Goal: Information Seeking & Learning: Find specific fact

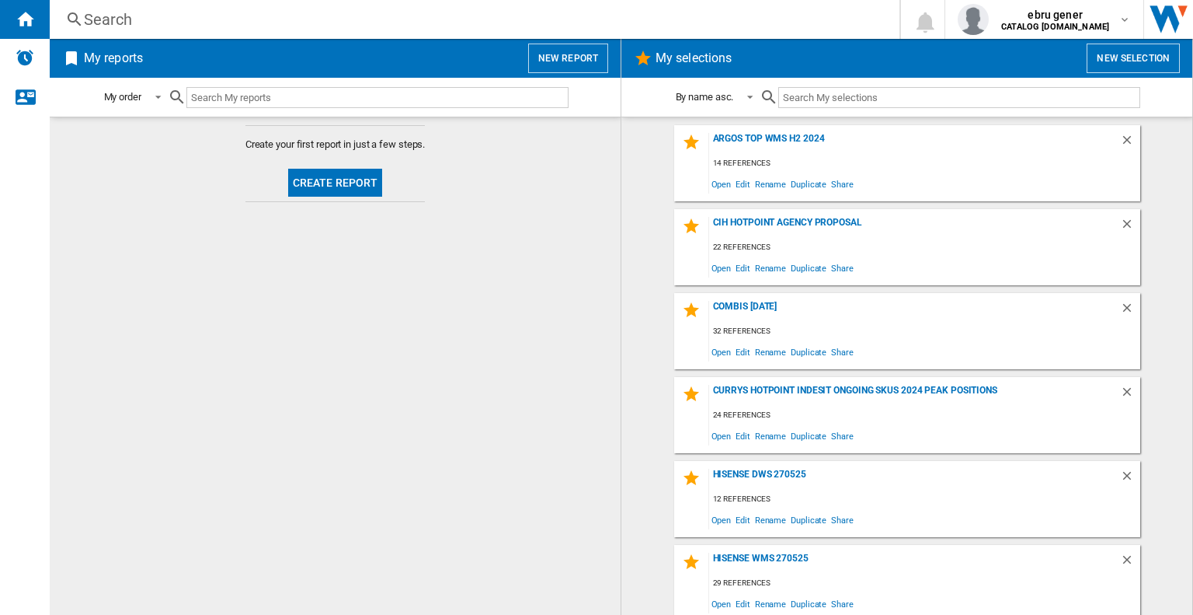
click at [239, 22] on div "Search" at bounding box center [471, 20] width 775 height 22
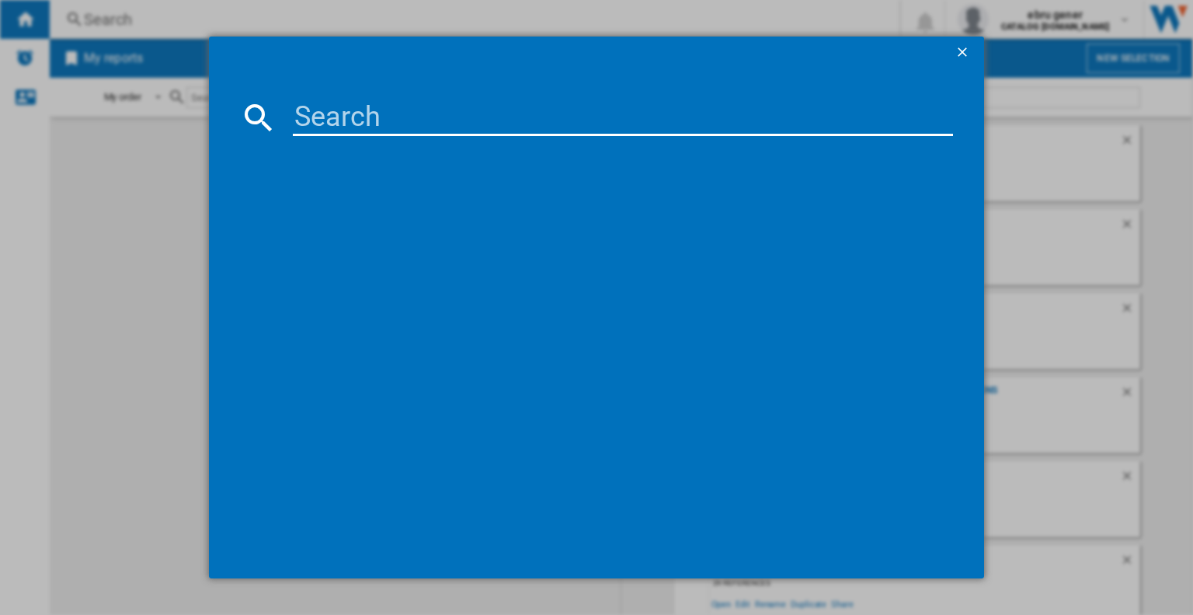
click at [350, 115] on input at bounding box center [623, 117] width 660 height 37
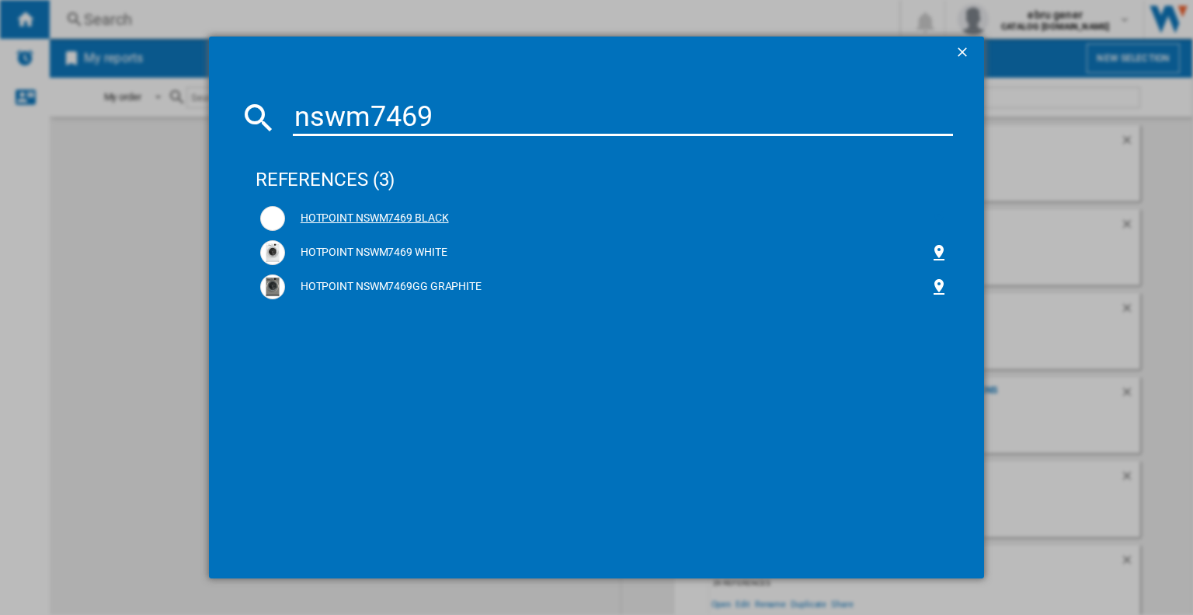
type input "nswm7469"
click at [934, 216] on ng-md-icon at bounding box center [939, 218] width 19 height 19
click at [941, 260] on ng-md-icon at bounding box center [939, 252] width 19 height 19
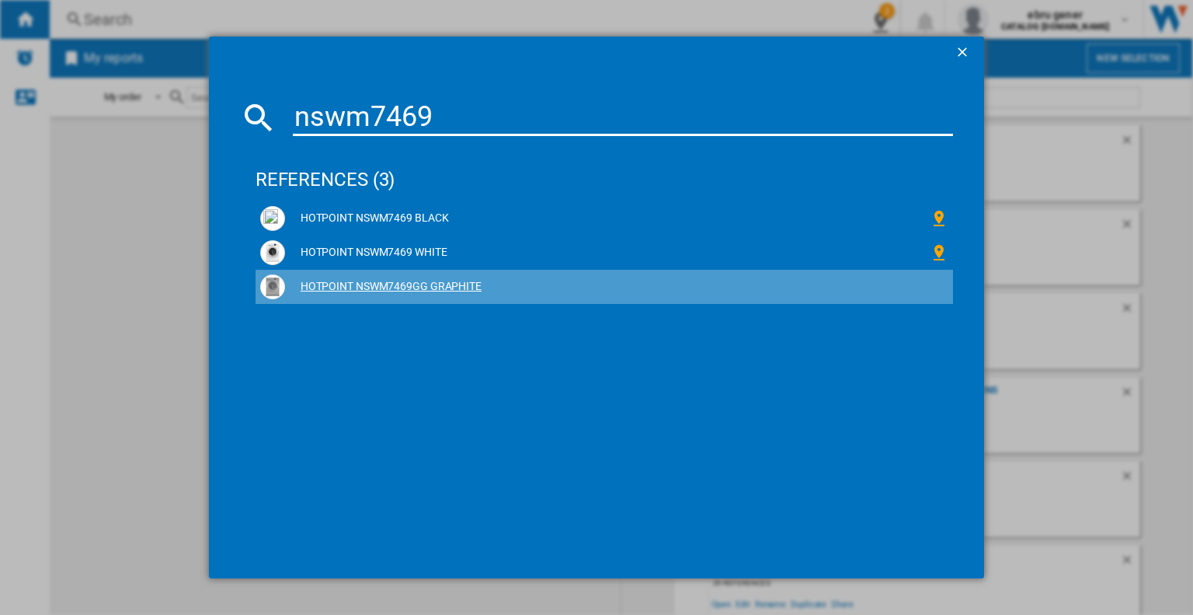
click at [939, 288] on ng-md-icon at bounding box center [939, 286] width 19 height 19
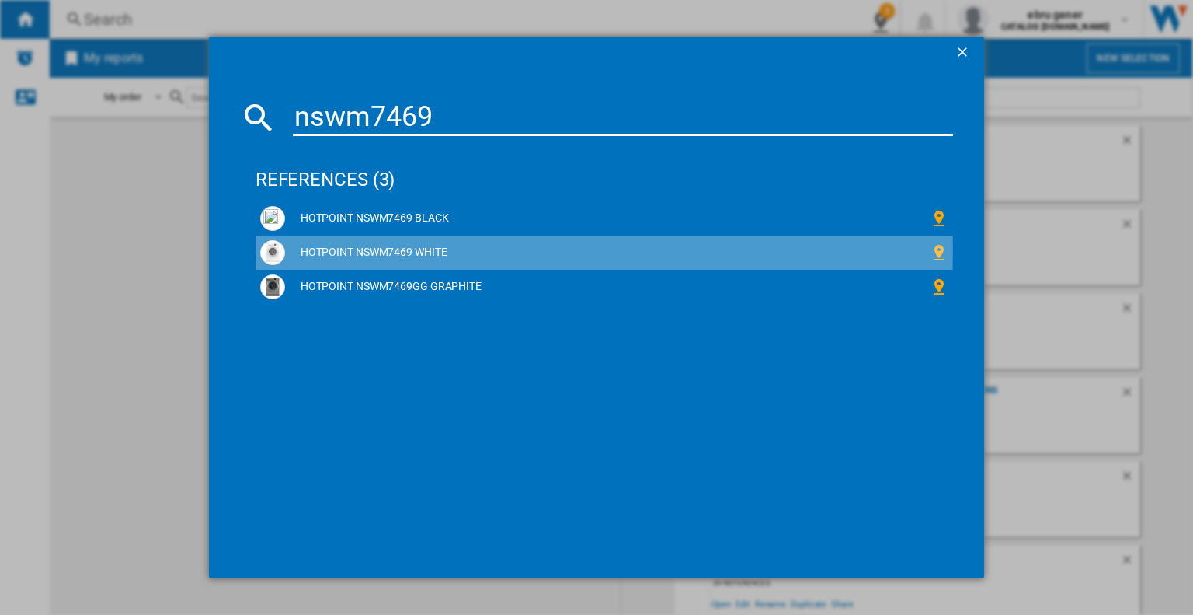
click at [420, 250] on div "HOTPOINT NSWM7469 WHITE" at bounding box center [607, 253] width 645 height 16
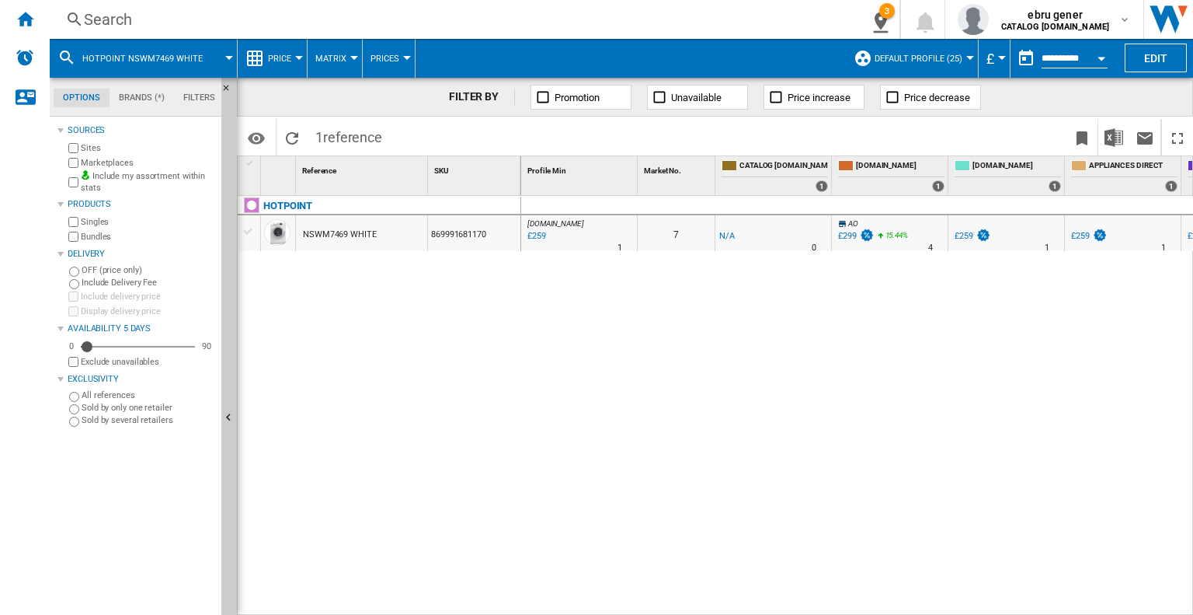
click at [281, 55] on span "Price" at bounding box center [279, 59] width 23 height 10
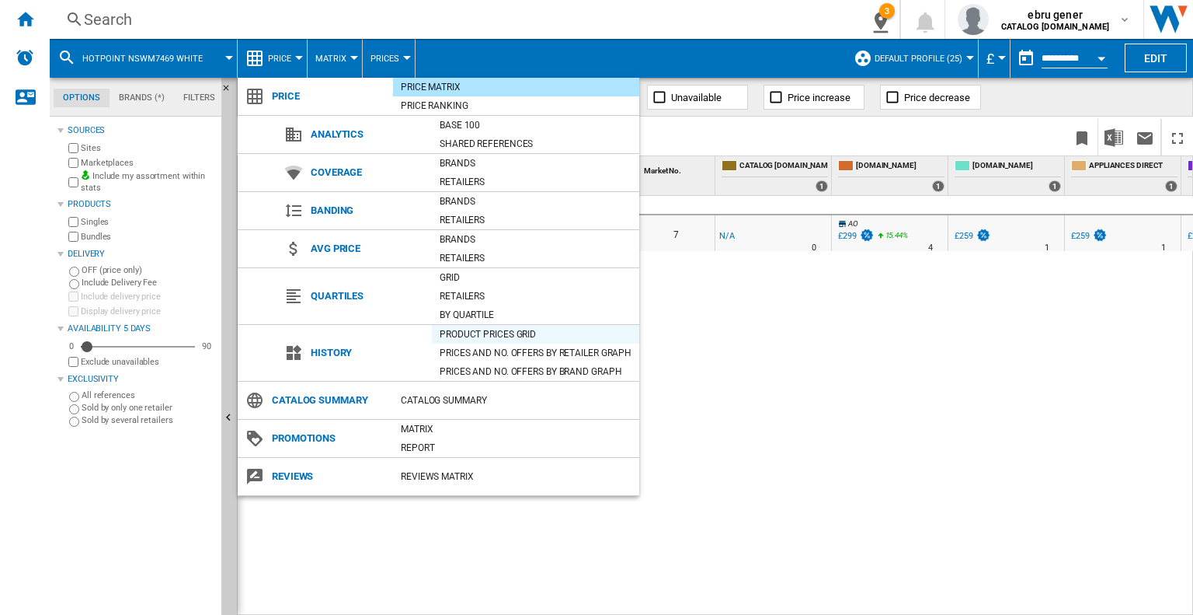
click at [532, 332] on div "Product prices grid" at bounding box center [535, 334] width 207 height 16
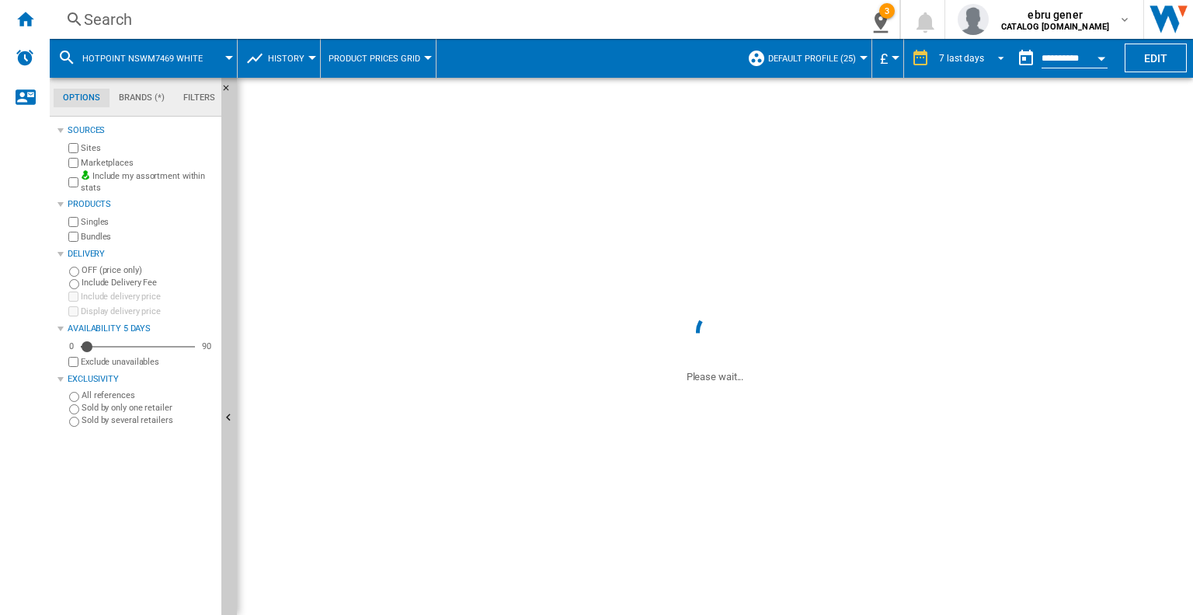
click at [957, 61] on div "7 last days" at bounding box center [961, 58] width 45 height 11
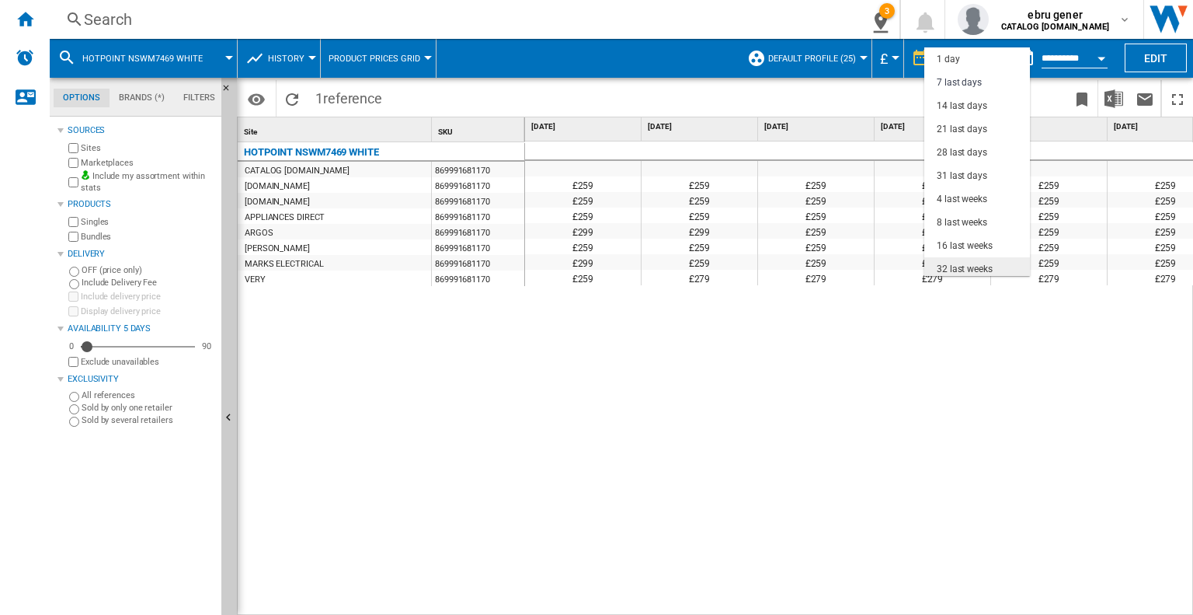
click at [966, 263] on div "32 last weeks" at bounding box center [965, 269] width 56 height 13
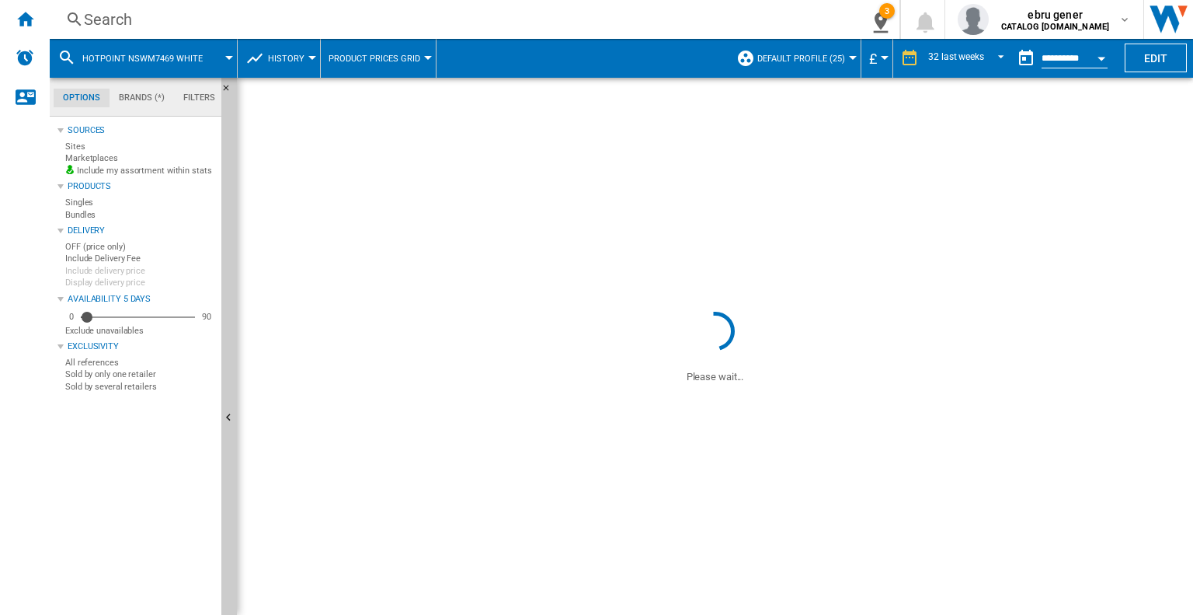
scroll to position [23, 0]
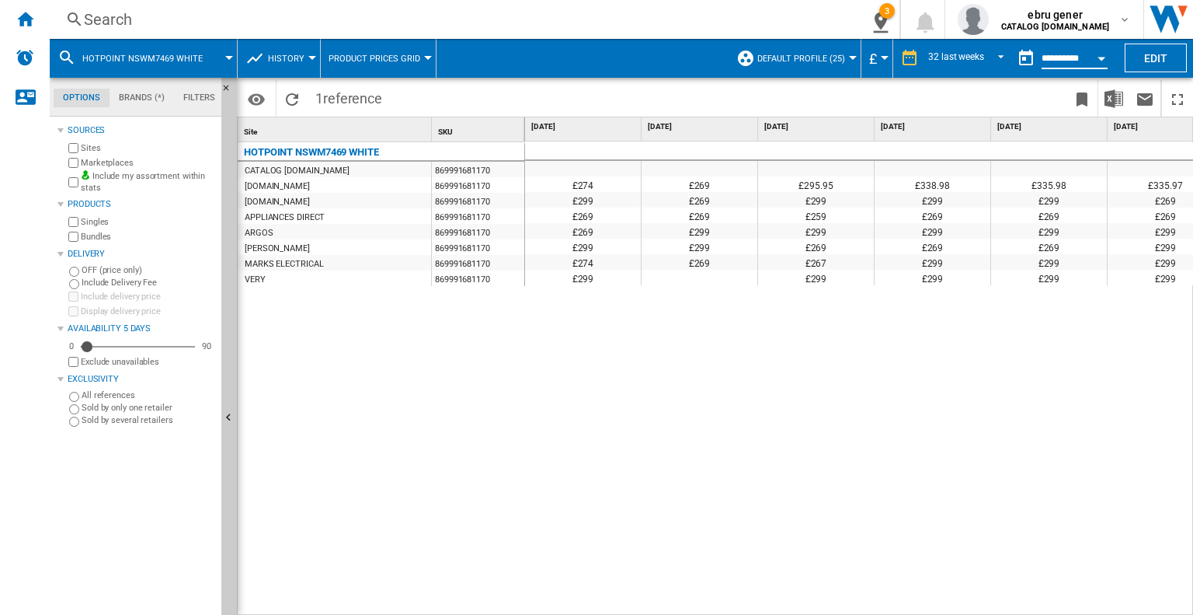
click at [1042, 54] on input "**********" at bounding box center [1075, 61] width 66 height 14
click at [1098, 57] on div "Open calendar" at bounding box center [1102, 59] width 8 height 4
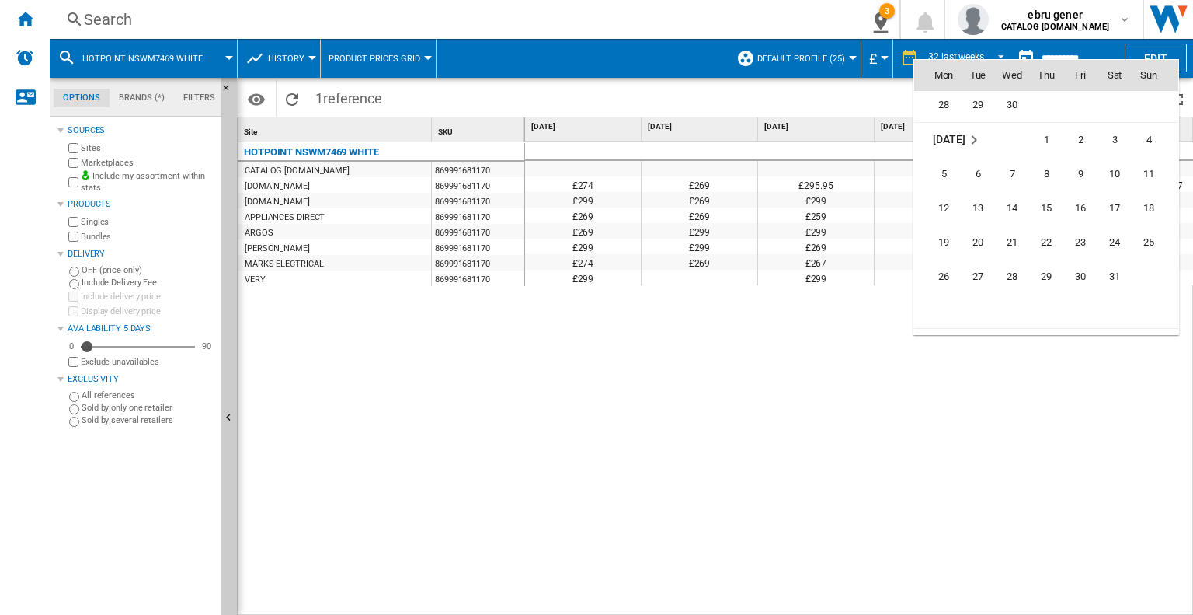
scroll to position [6247, 0]
click at [946, 235] on td "[DATE]" at bounding box center [1047, 244] width 264 height 35
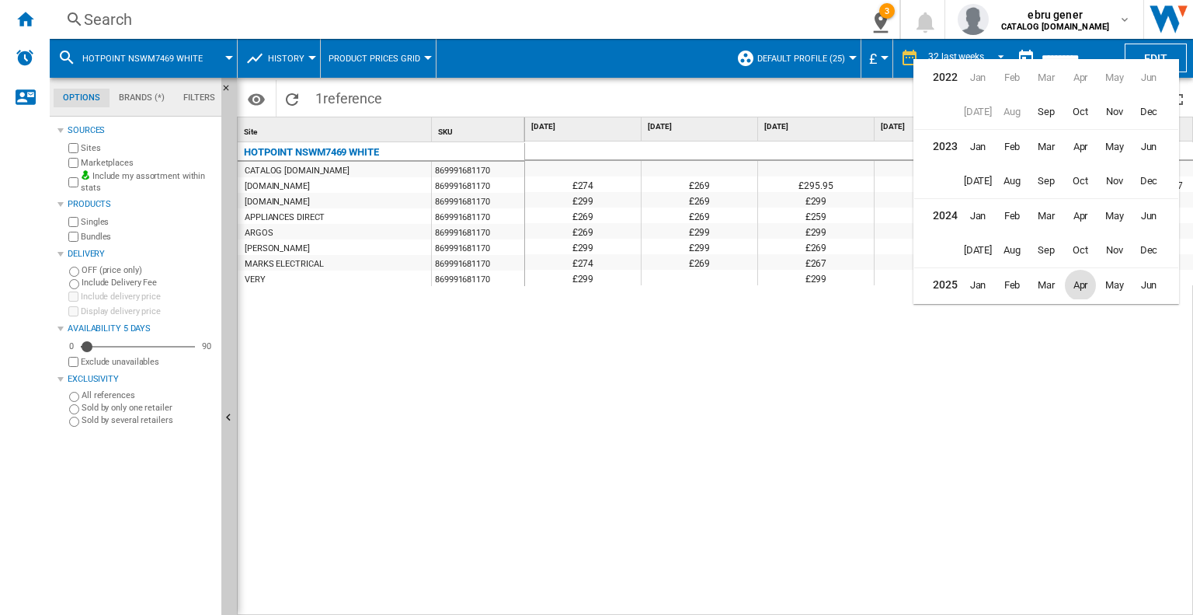
scroll to position [34, 0]
click at [1082, 246] on span "Apr" at bounding box center [1080, 250] width 31 height 31
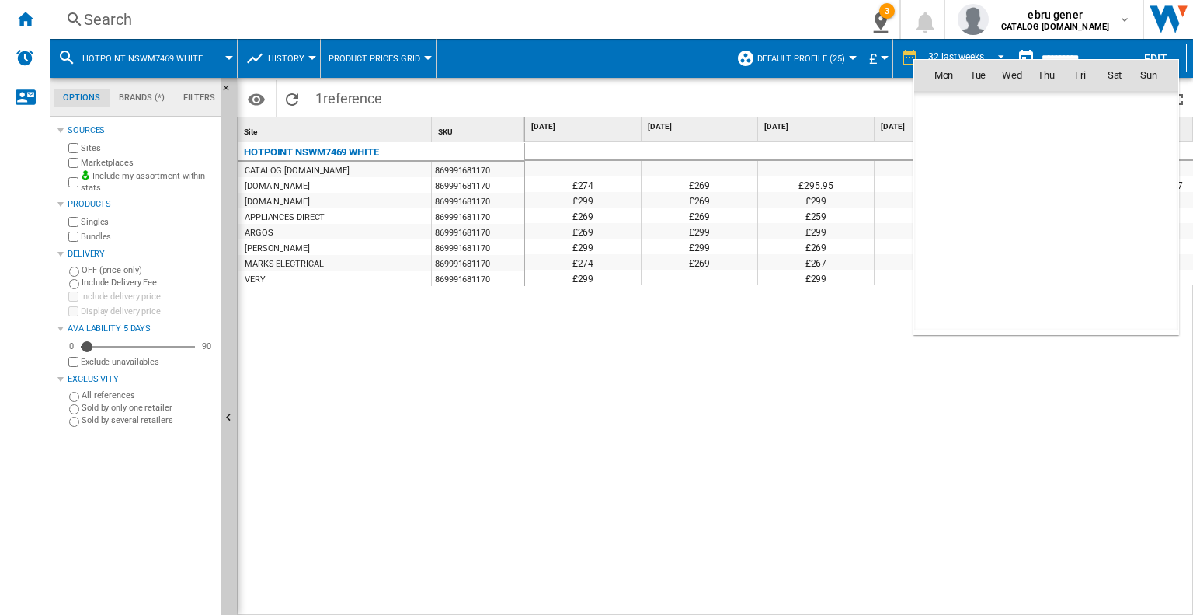
scroll to position [6383, 0]
click at [974, 142] on span "1" at bounding box center [978, 142] width 31 height 31
type input "**********"
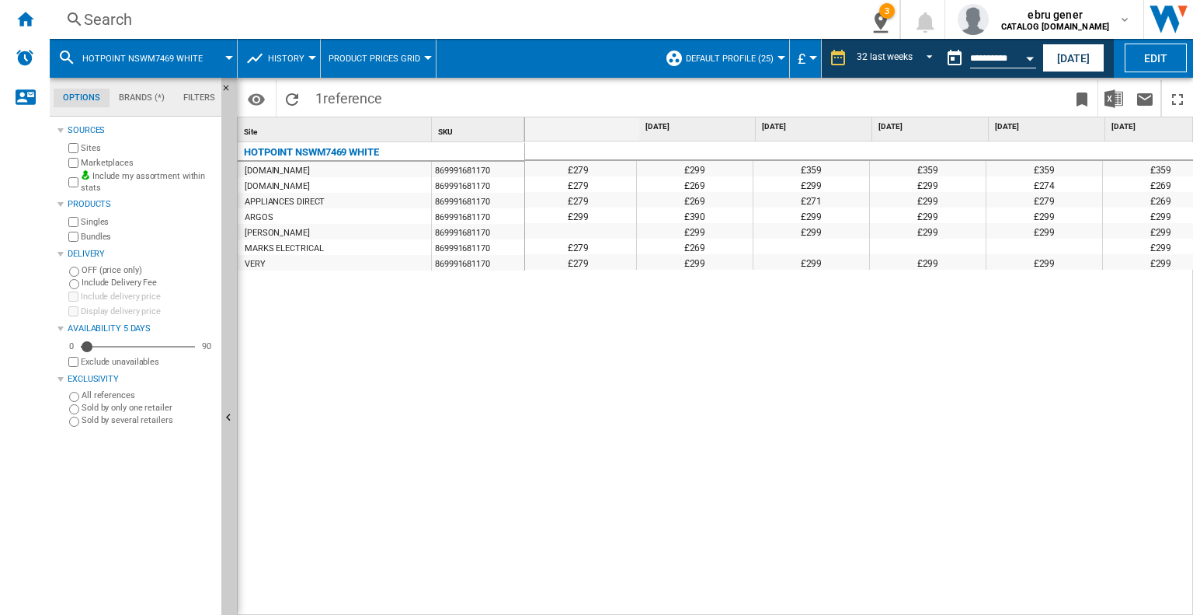
scroll to position [0, 1170]
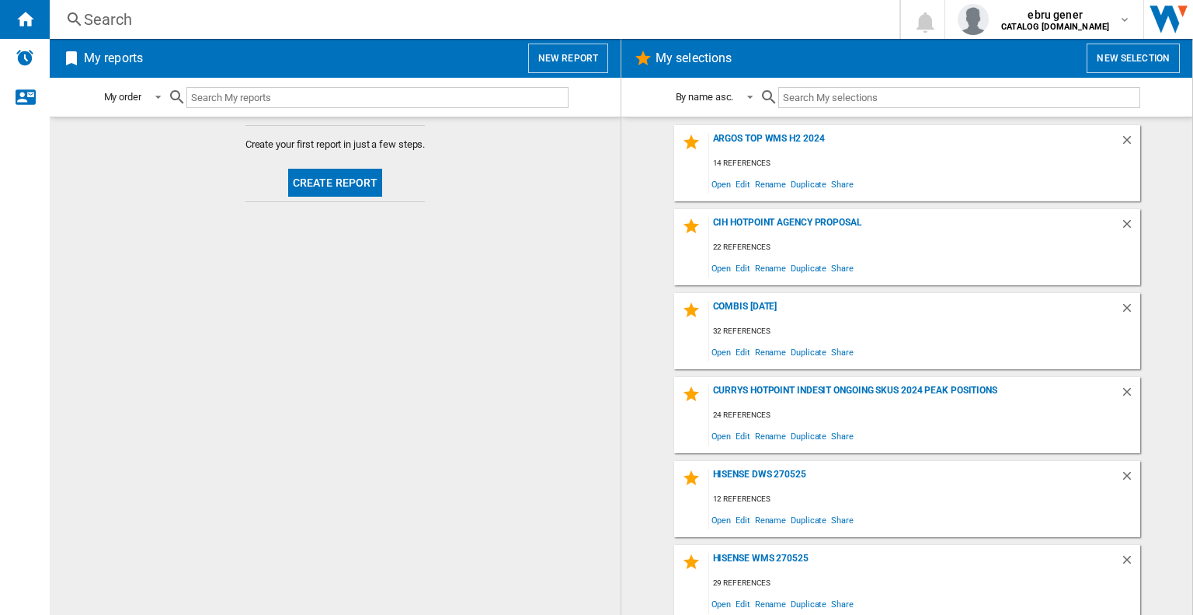
click at [183, 16] on div "Search" at bounding box center [471, 20] width 775 height 22
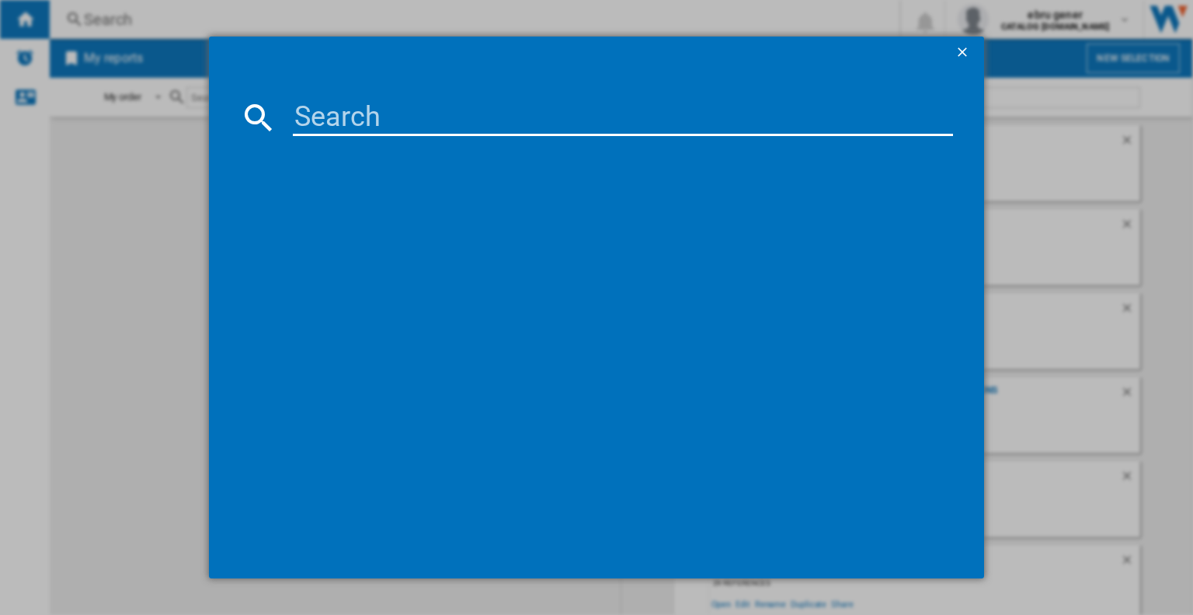
click at [345, 124] on input at bounding box center [623, 117] width 660 height 37
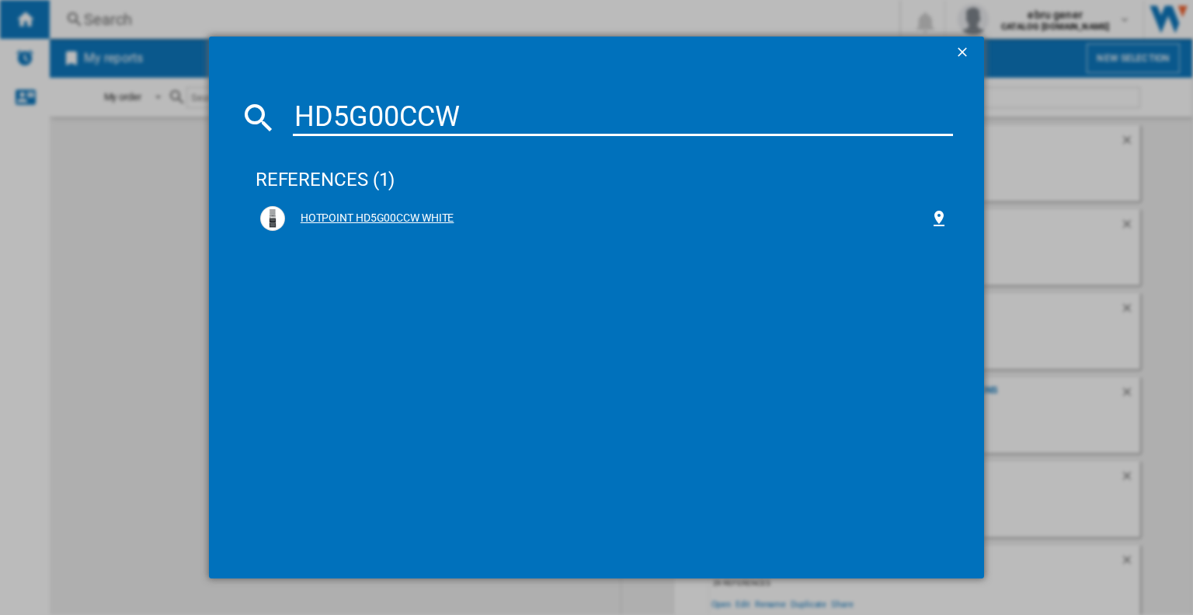
type input "HD5G00CCW"
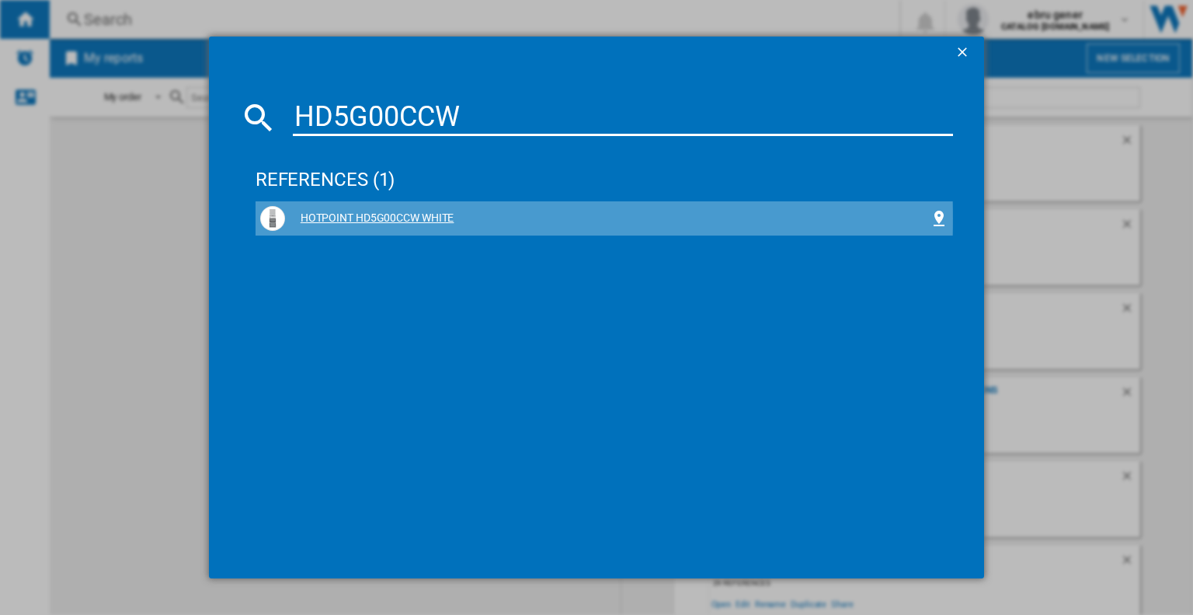
click at [410, 218] on div "HOTPOINT HD5G00CCW WHITE" at bounding box center [607, 219] width 645 height 16
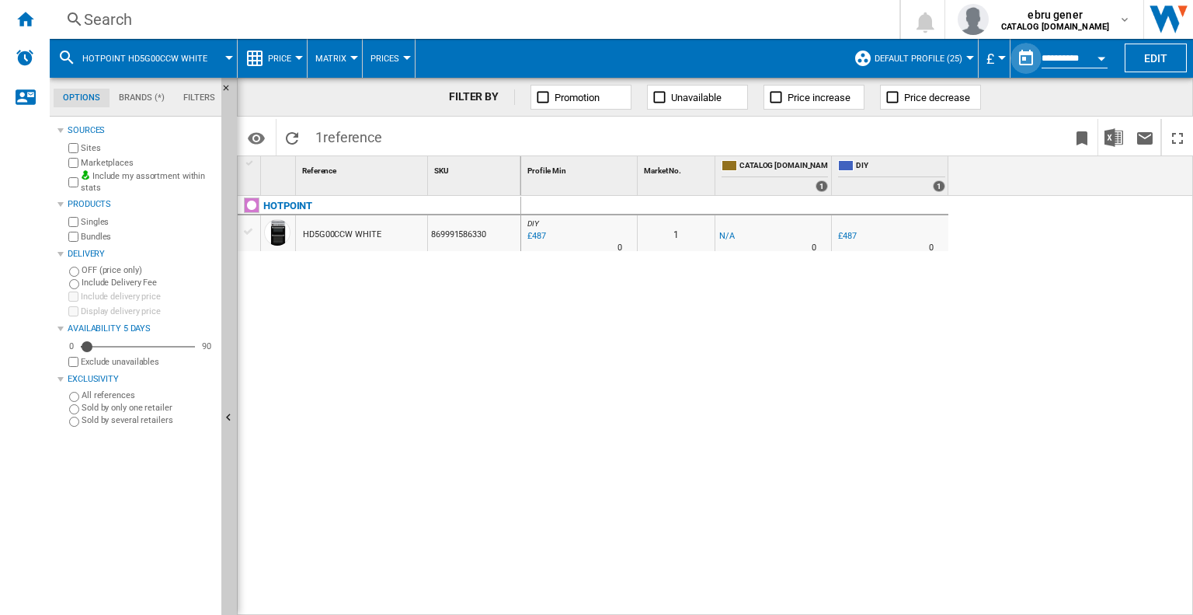
click at [1027, 61] on button "button" at bounding box center [1026, 58] width 31 height 31
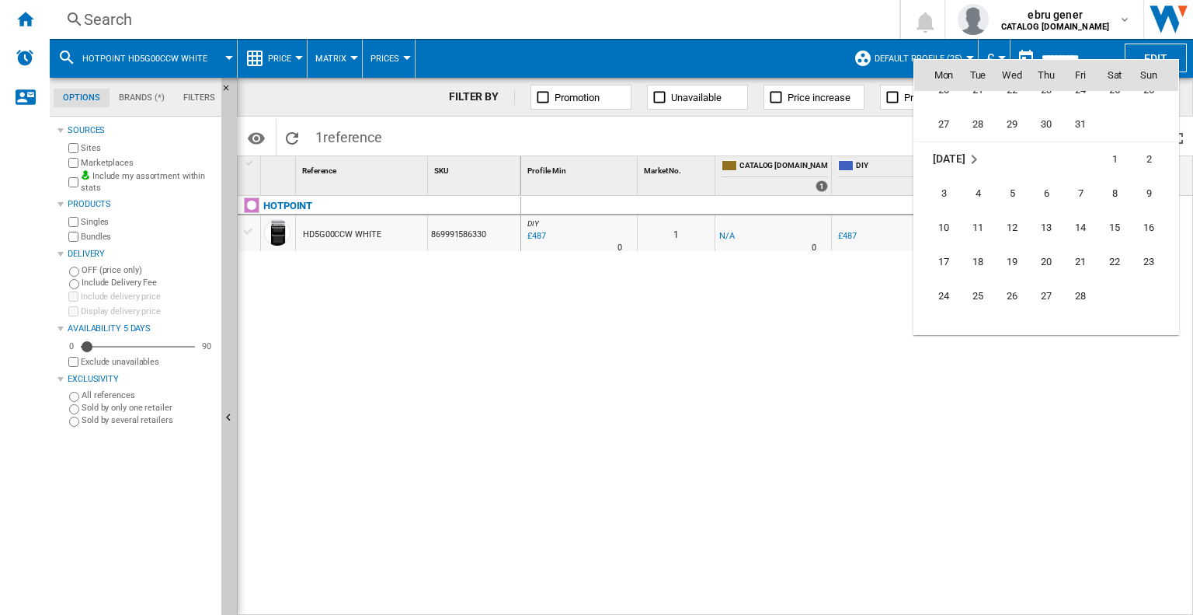
scroll to position [5867, 0]
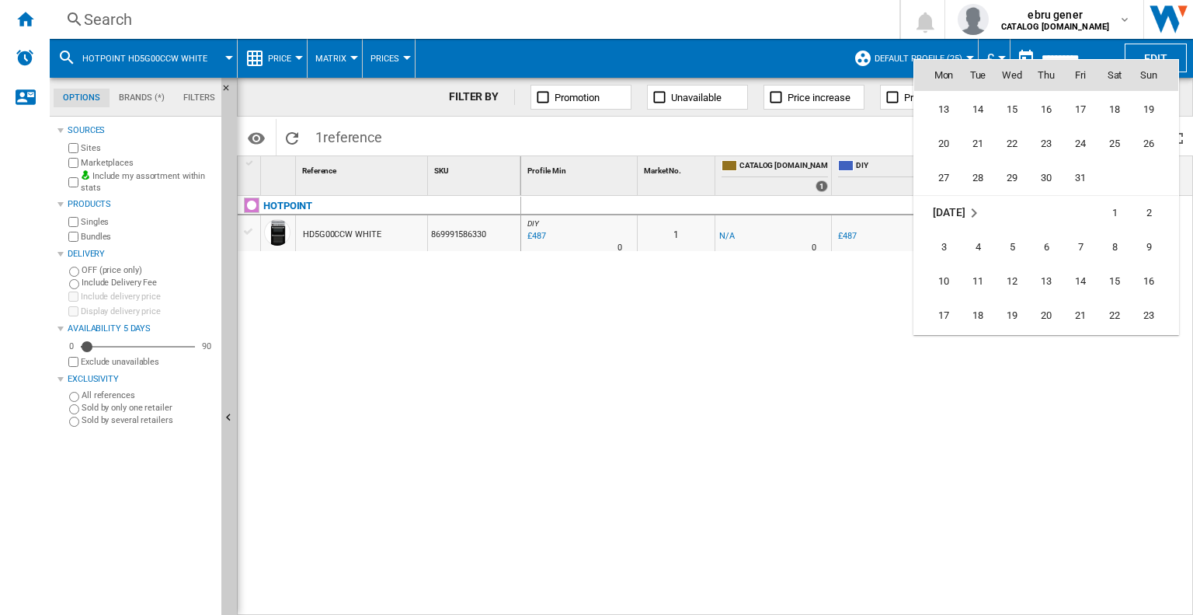
click at [950, 206] on span "[DATE]" at bounding box center [949, 212] width 32 height 12
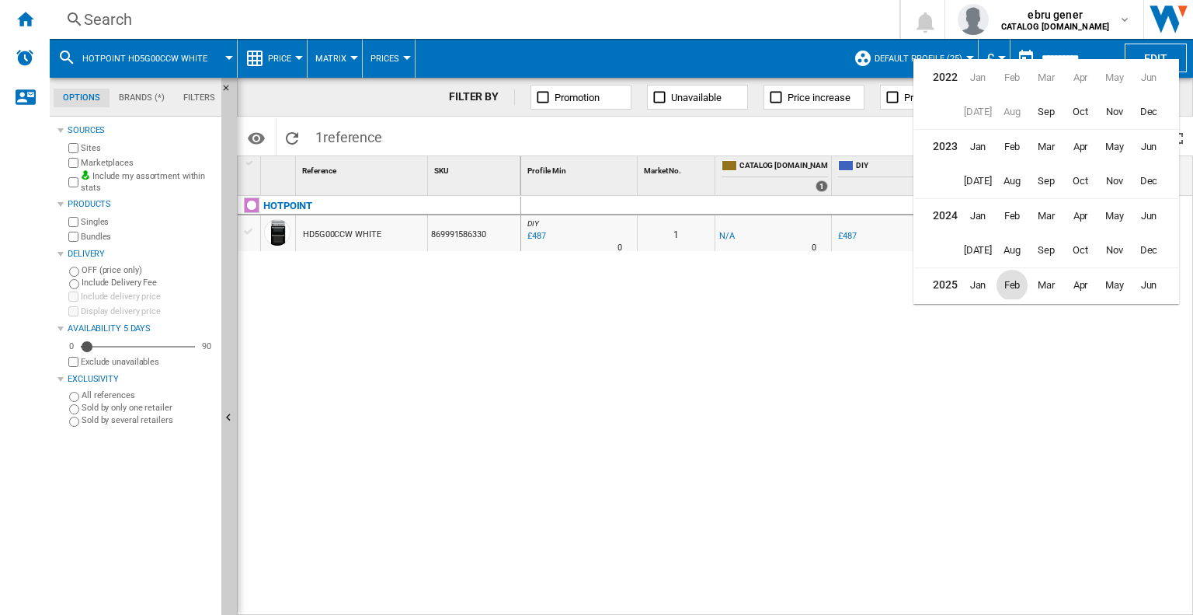
scroll to position [34, 0]
click at [988, 249] on span "Jan" at bounding box center [978, 250] width 31 height 31
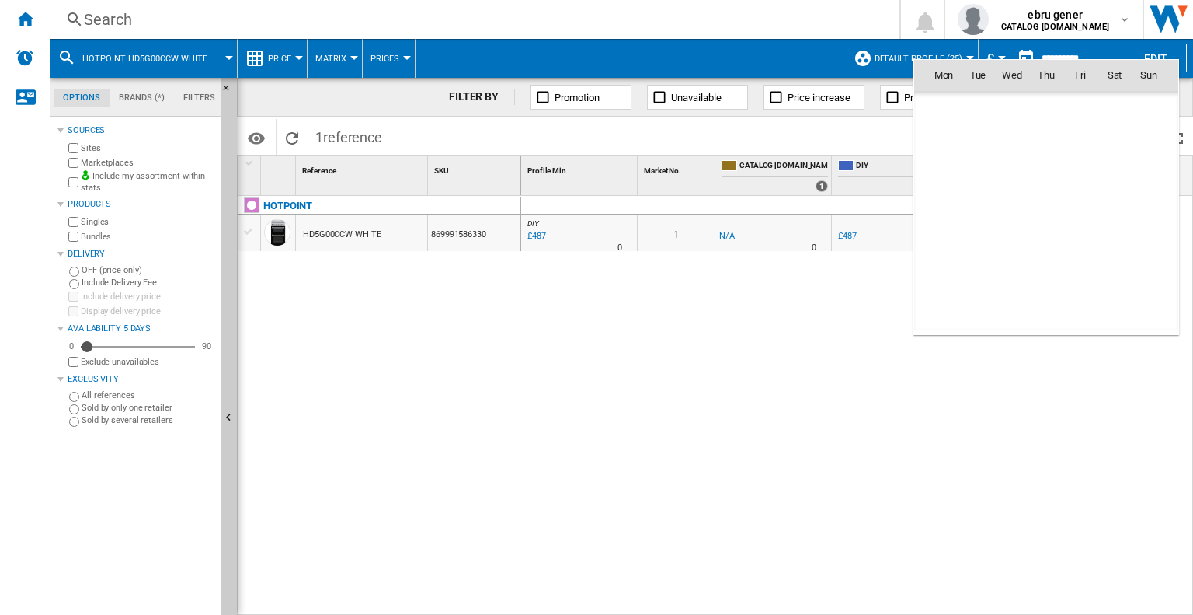
scroll to position [5765, 0]
click at [1018, 138] on span "1" at bounding box center [1012, 142] width 31 height 31
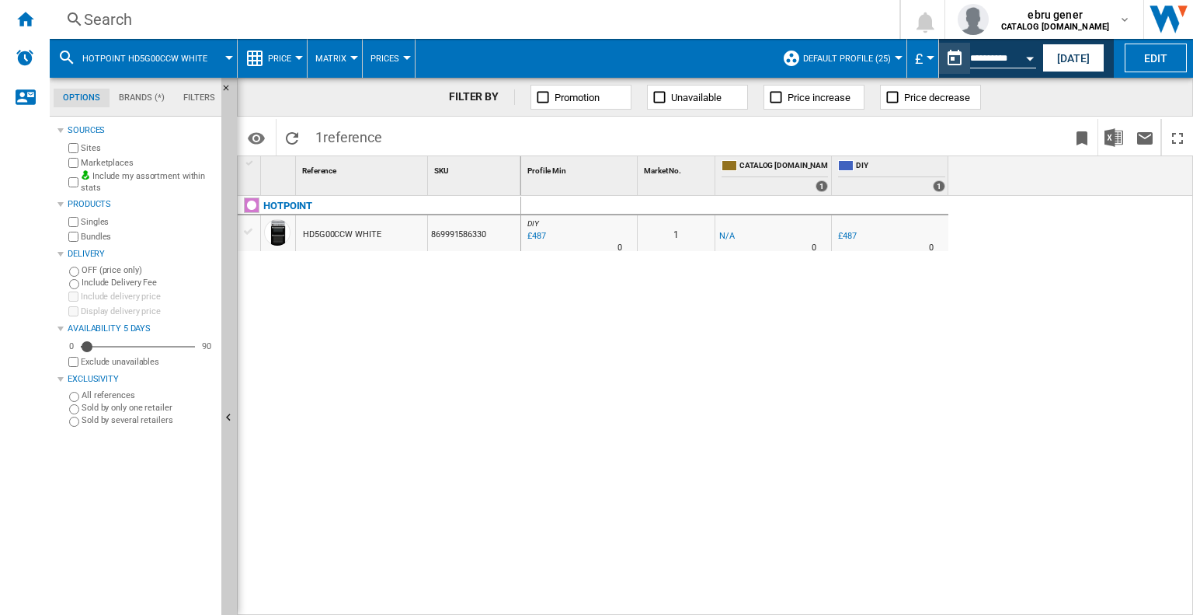
type input "**********"
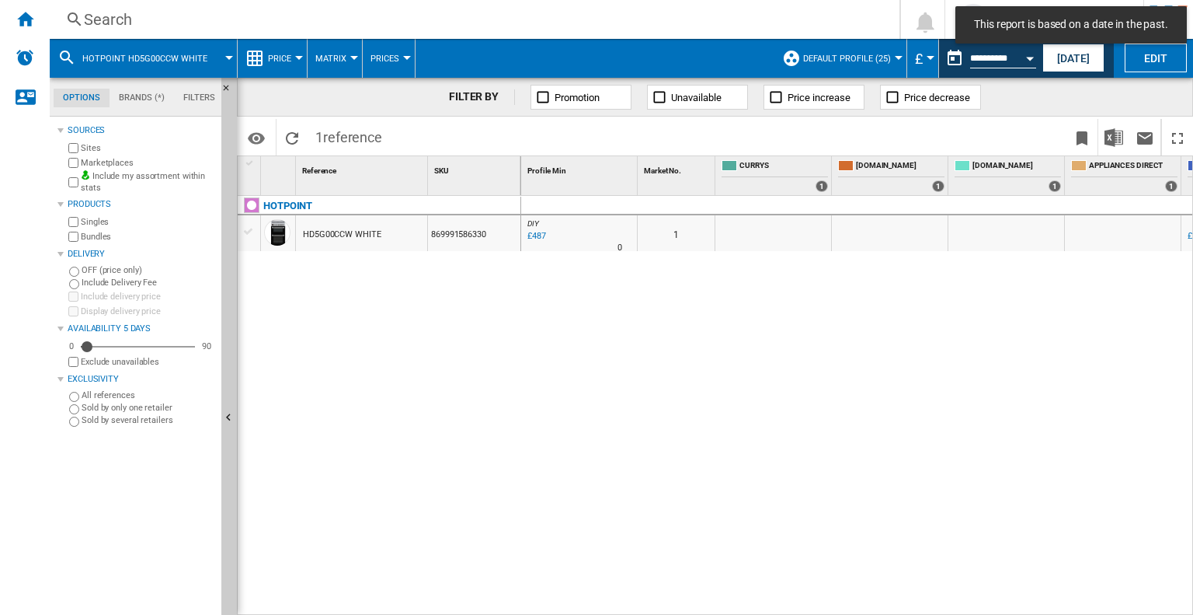
click at [296, 54] on button "Price" at bounding box center [283, 58] width 31 height 39
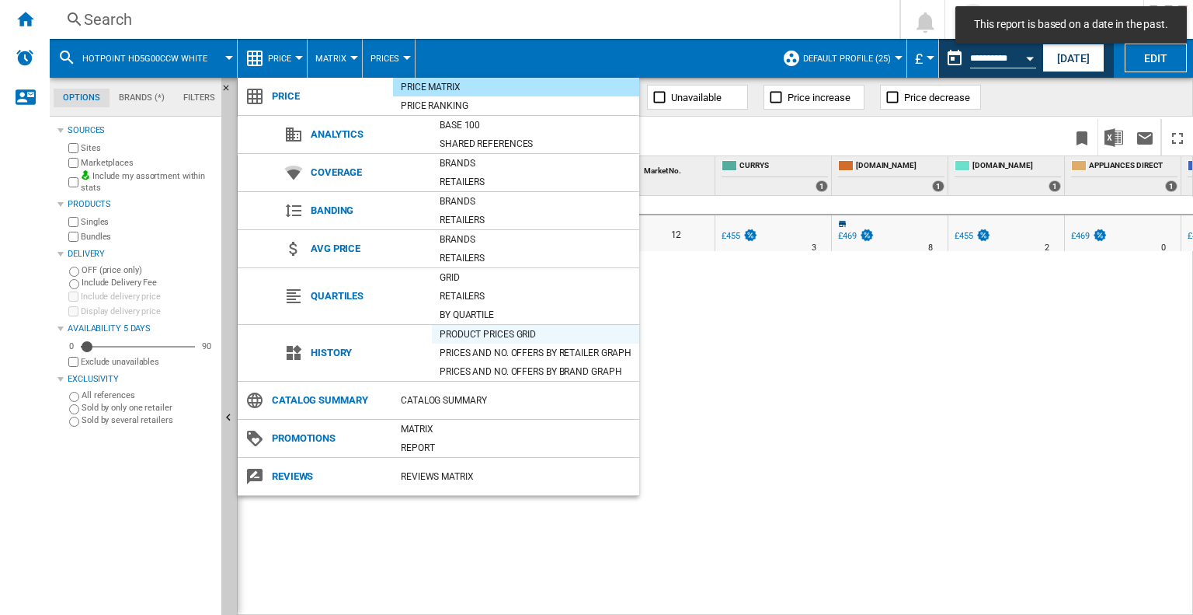
click at [476, 332] on div "Product prices grid" at bounding box center [535, 334] width 207 height 16
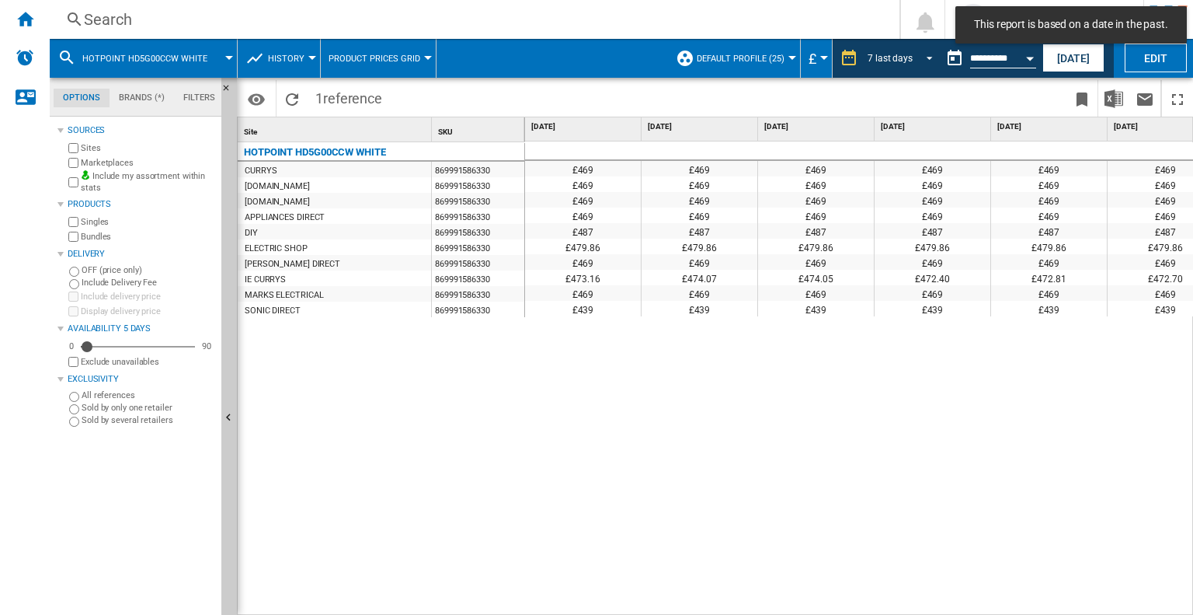
click at [893, 54] on div "7 last days" at bounding box center [890, 58] width 45 height 11
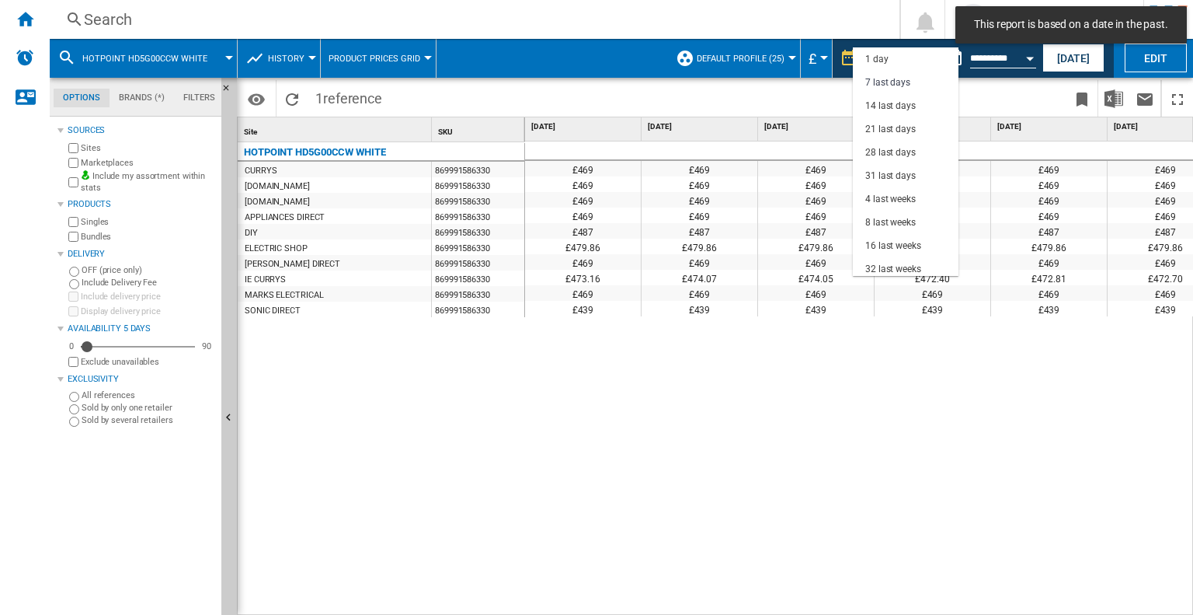
scroll to position [23, 0]
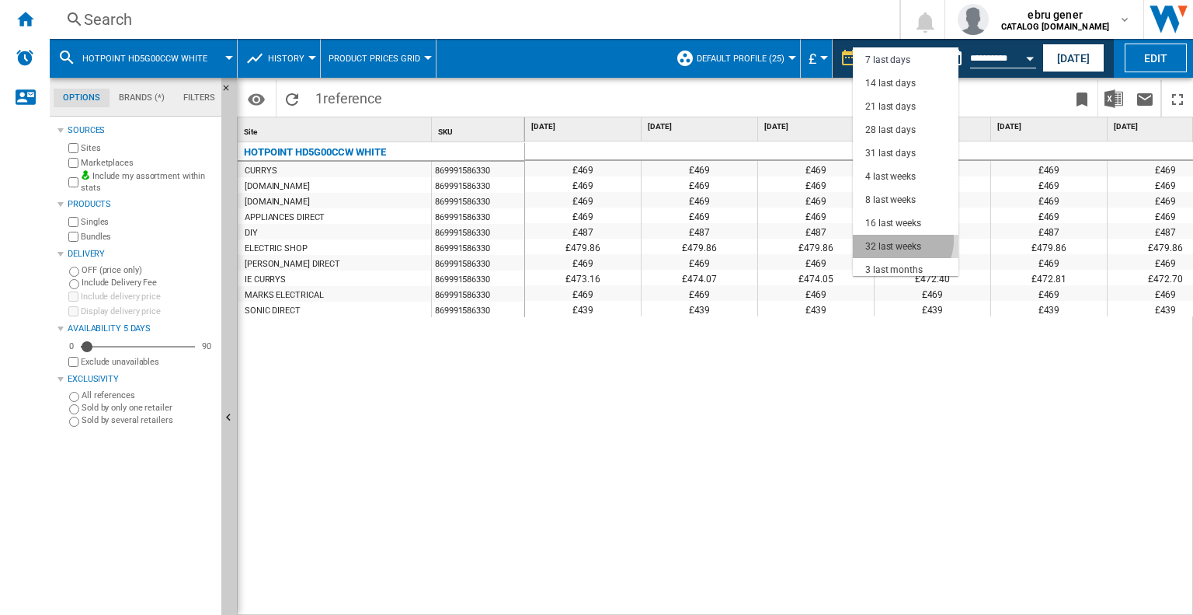
click at [898, 240] on div "32 last weeks" at bounding box center [894, 246] width 56 height 13
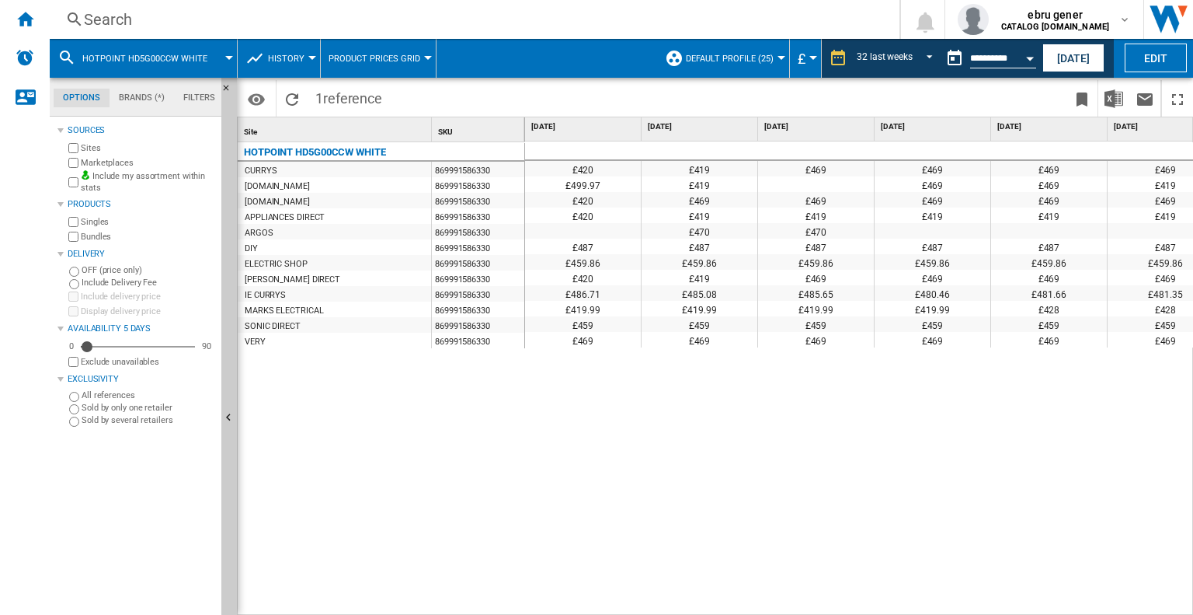
click at [651, 170] on div "£419" at bounding box center [700, 169] width 116 height 16
click at [458, 24] on div "Search" at bounding box center [471, 20] width 775 height 22
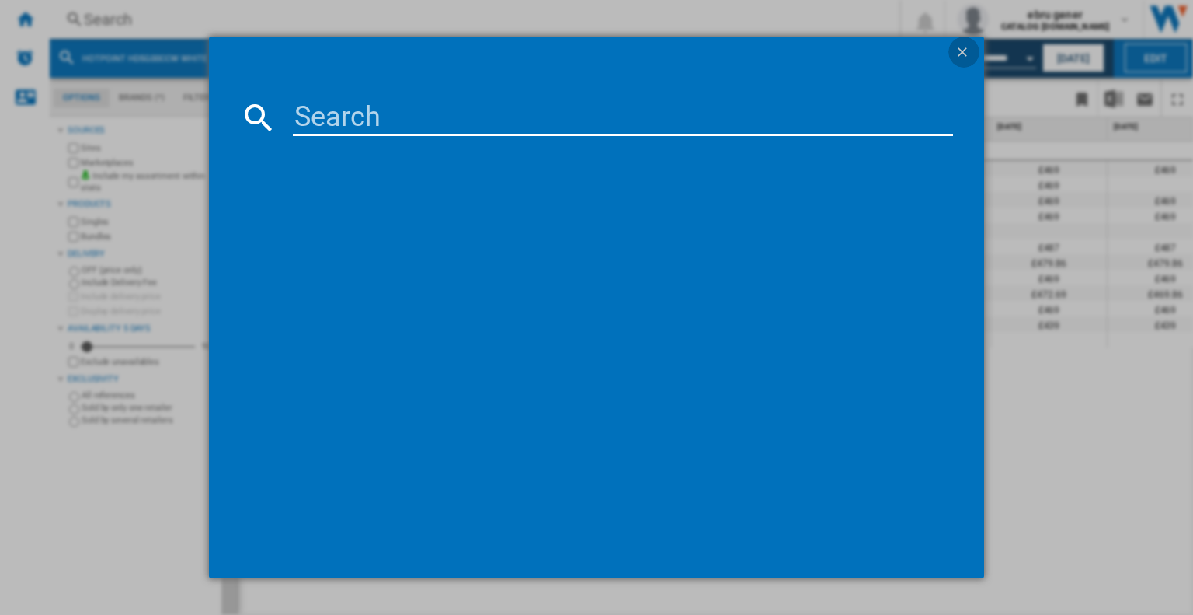
click at [968, 47] on ng-md-icon "getI18NText('BUTTONS.CLOSE_DIALOG')" at bounding box center [964, 53] width 19 height 19
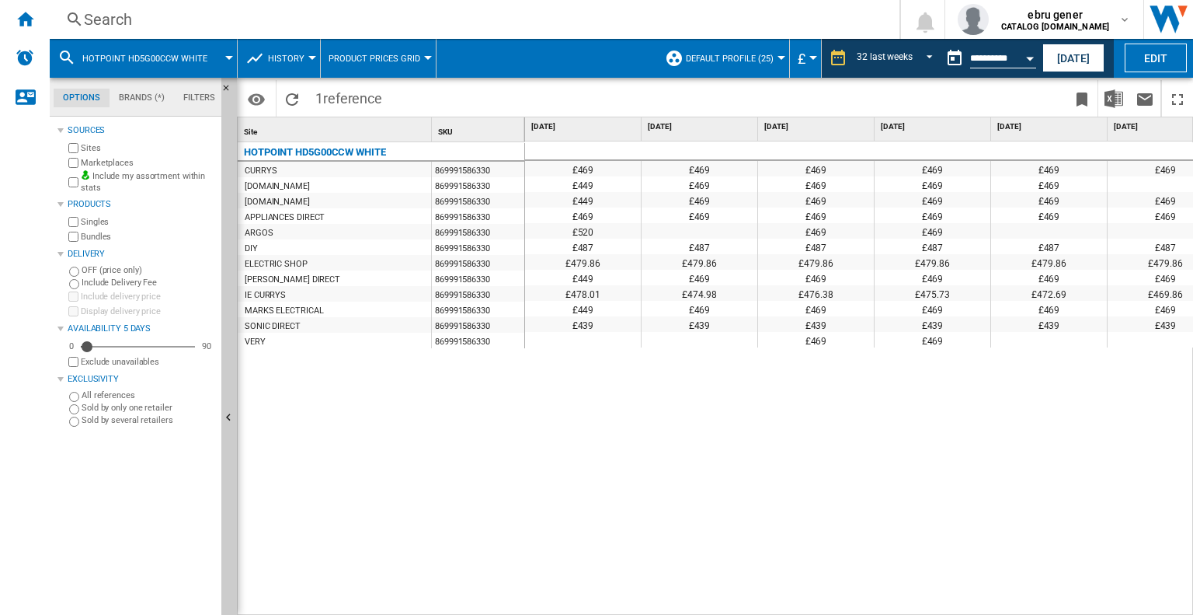
click at [292, 24] on div "Search" at bounding box center [471, 20] width 775 height 22
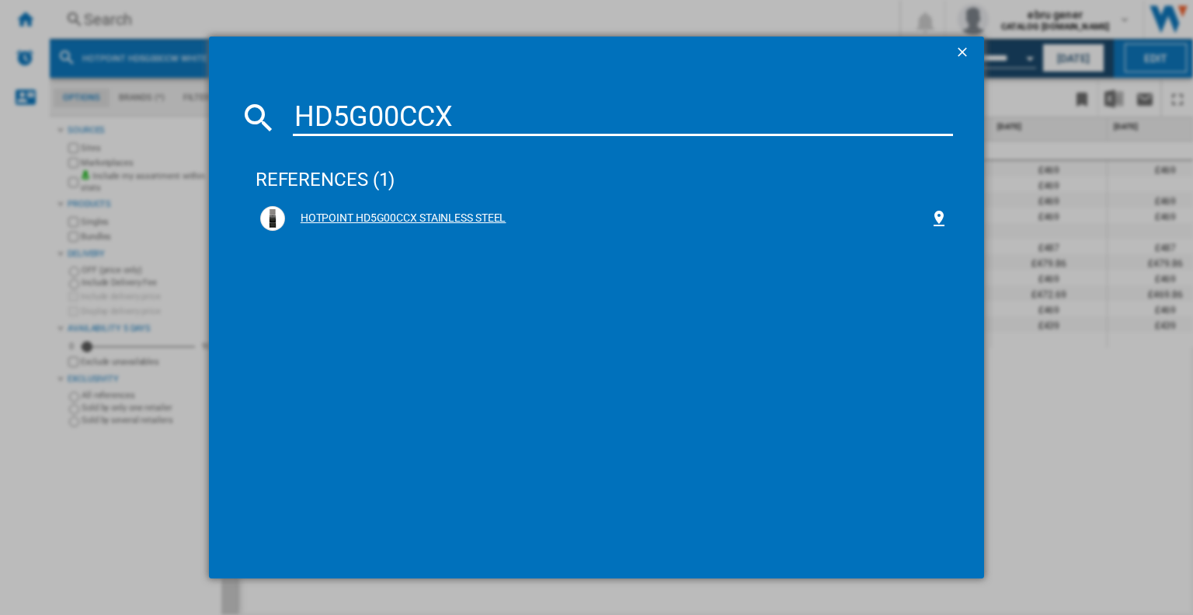
type input "HD5G00CCX"
click at [400, 217] on div "HOTPOINT HD5G00CCX STAINLESS STEEL" at bounding box center [607, 219] width 645 height 16
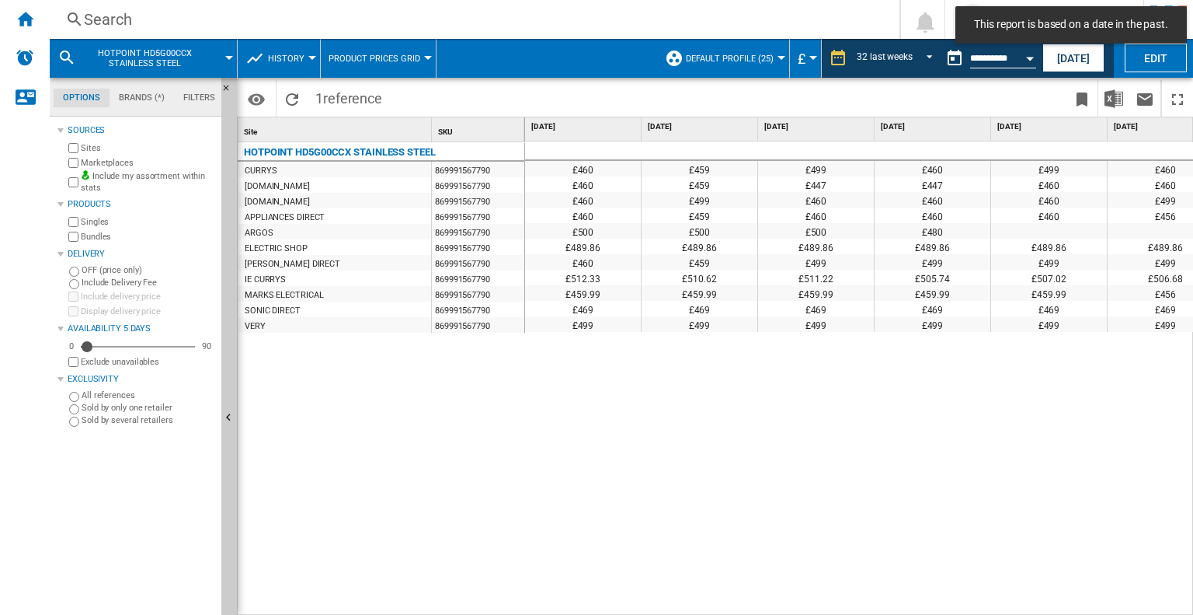
click at [674, 176] on div "£459" at bounding box center [700, 184] width 116 height 16
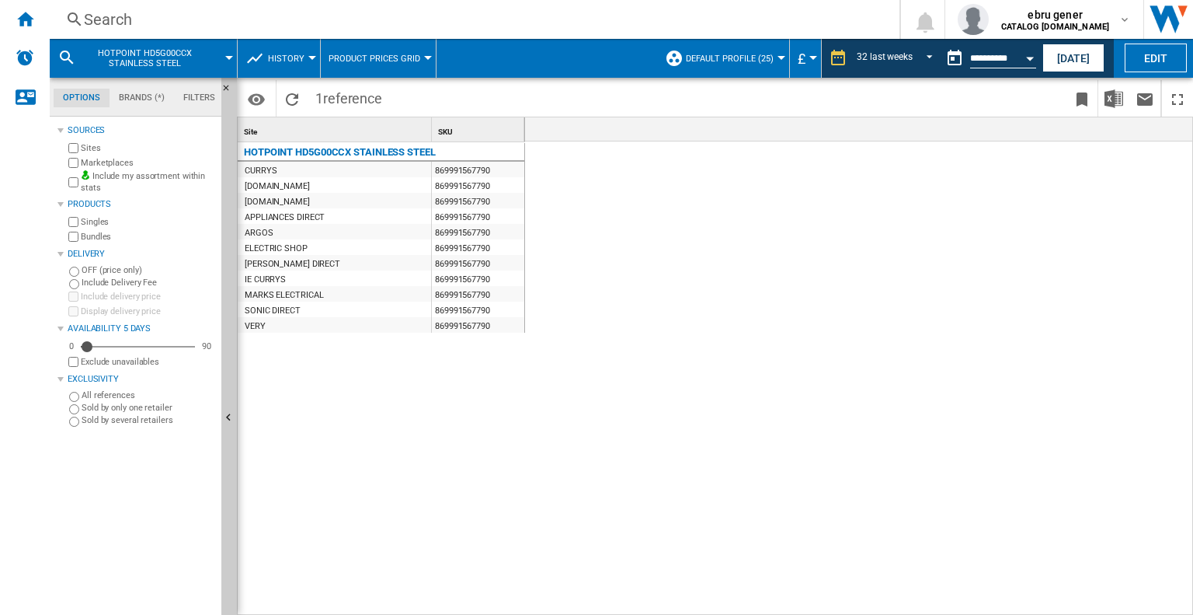
scroll to position [0, 3176]
